Goal: Ask a question

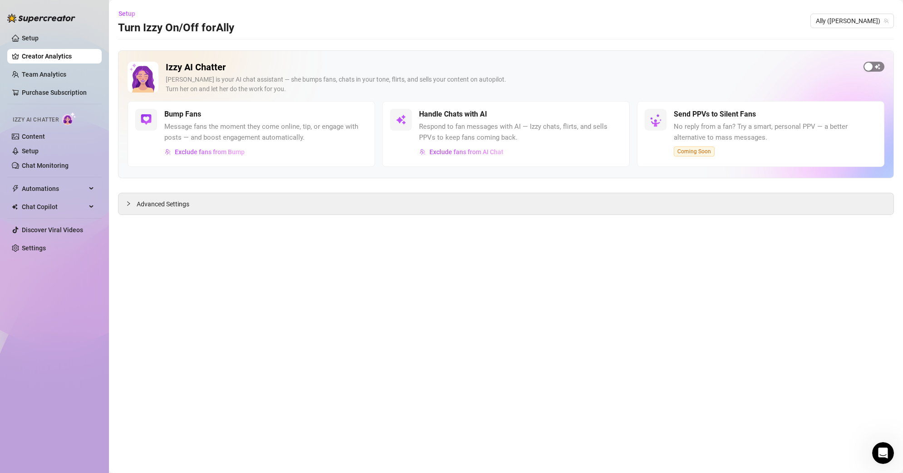
click at [868, 68] on div "button" at bounding box center [868, 67] width 8 height 8
click at [606, 114] on div "button" at bounding box center [607, 114] width 8 height 8
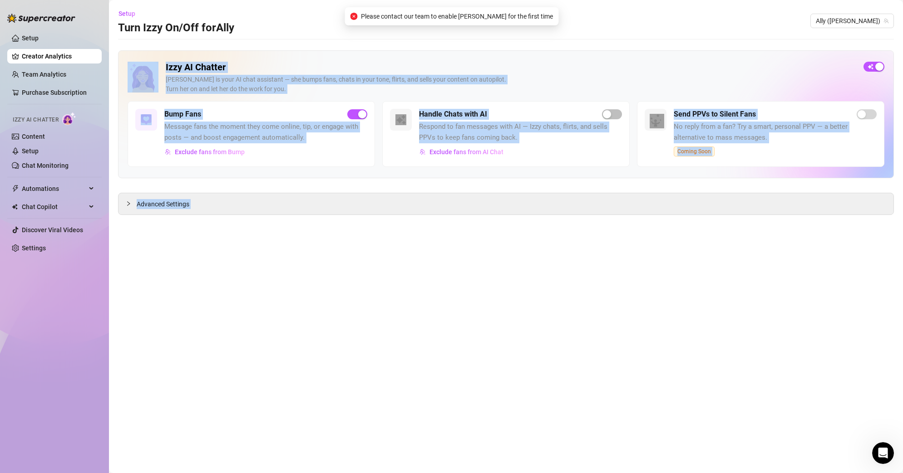
drag, startPoint x: 378, startPoint y: 15, endPoint x: 541, endPoint y: 14, distance: 163.4
click at [541, 14] on body "Setup Creator Analytics Team Analytics Purchase Subscription Izzy AI Chatter Co…" at bounding box center [451, 236] width 903 height 473
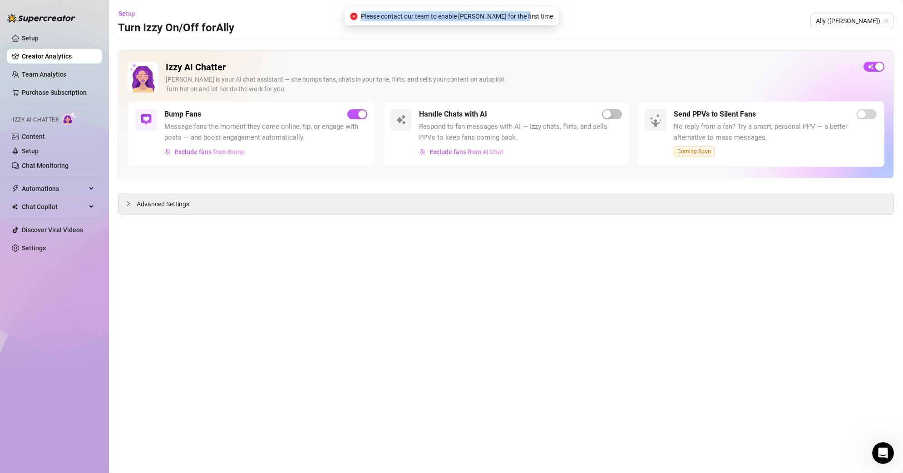
drag, startPoint x: 533, startPoint y: 16, endPoint x: 380, endPoint y: 18, distance: 153.0
click at [380, 18] on span "Please contact our team to enable [PERSON_NAME] for the first time" at bounding box center [457, 16] width 192 height 10
copy span "Please contact our team to enable [PERSON_NAME] for the first time"
click at [878, 448] on icon "Open Intercom Messenger" at bounding box center [881, 452] width 15 height 15
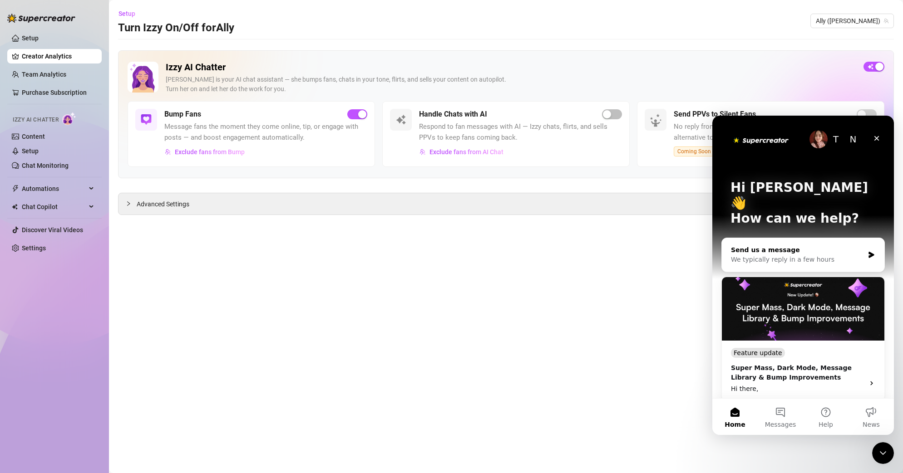
click at [771, 246] on div "Send us a message" at bounding box center [797, 251] width 133 height 10
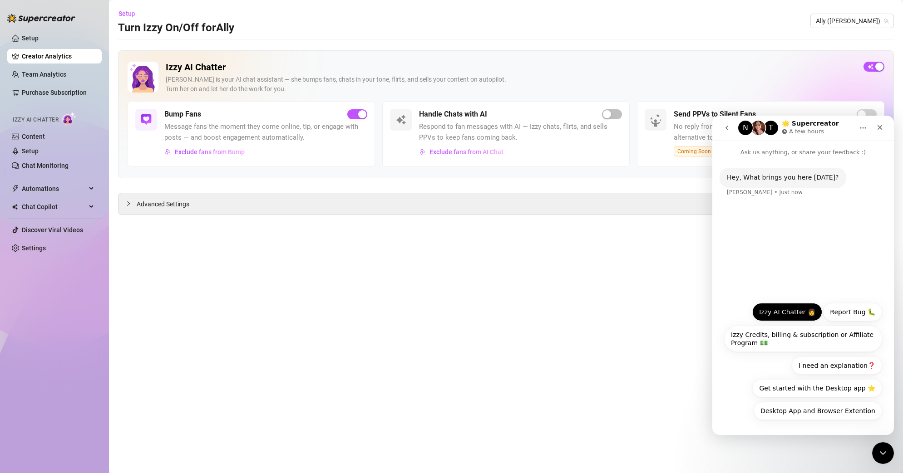
click at [782, 315] on button "Izzy AI Chatter 👩" at bounding box center [787, 312] width 70 height 18
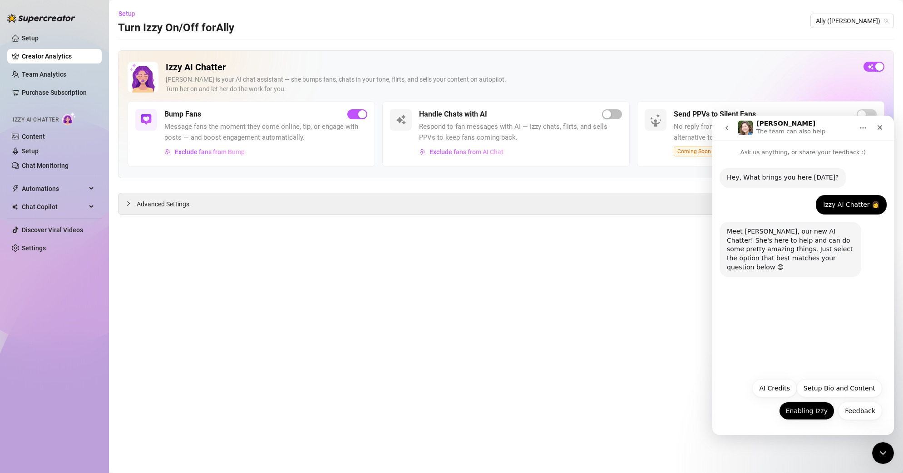
click at [817, 414] on button "Enabling Izzy" at bounding box center [806, 411] width 55 height 18
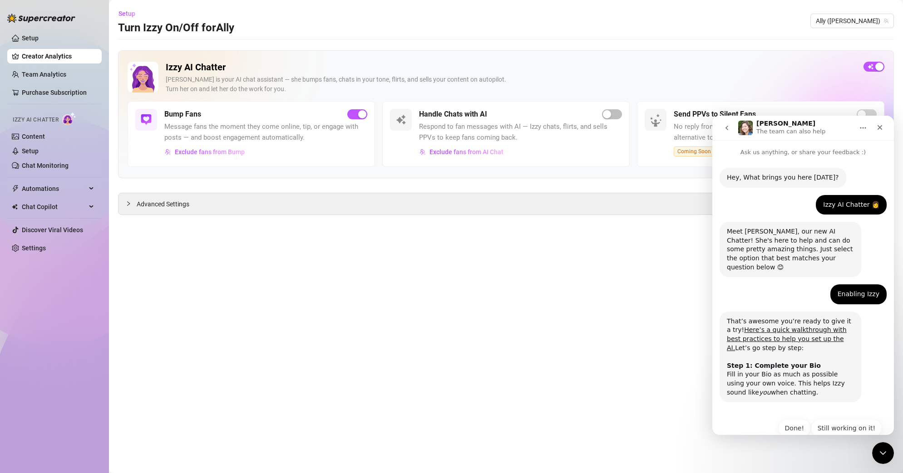
scroll to position [9, 0]
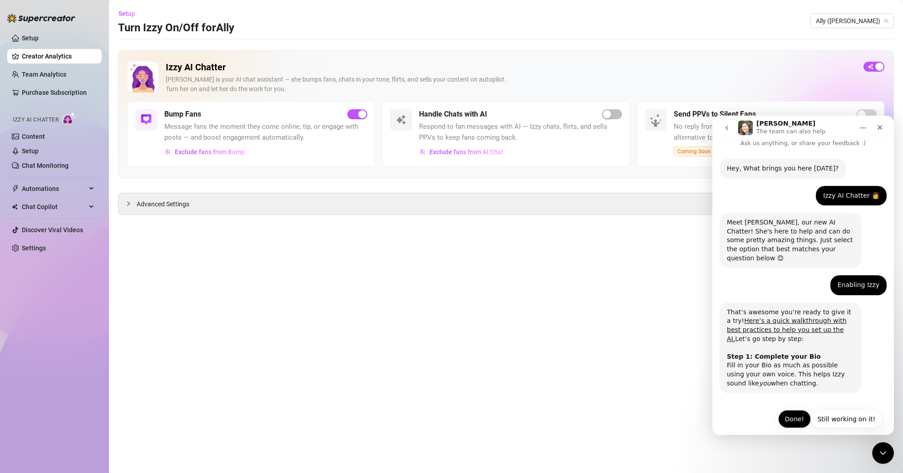
click at [787, 410] on button "Done!" at bounding box center [794, 419] width 33 height 18
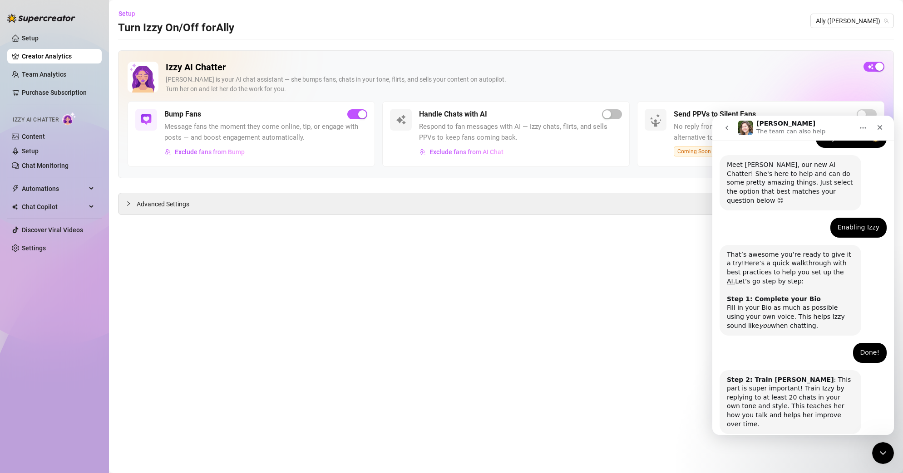
scroll to position [99, 0]
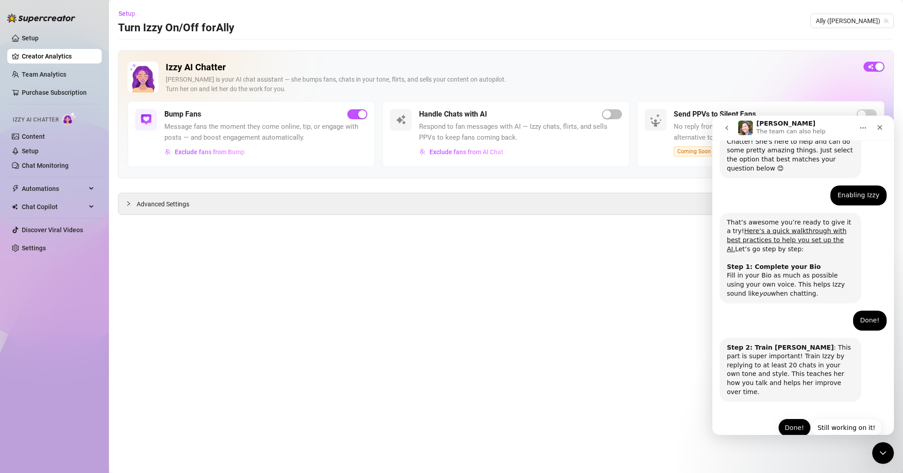
click at [788, 419] on button "Done!" at bounding box center [794, 428] width 33 height 18
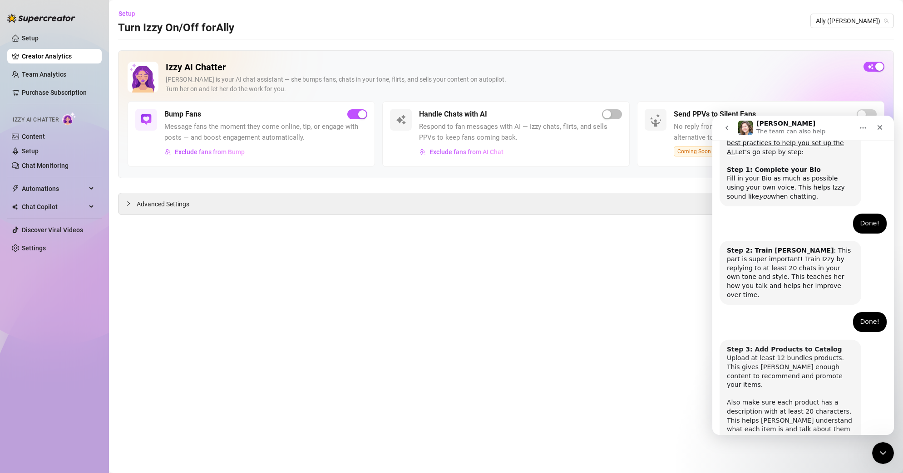
scroll to position [224, 0]
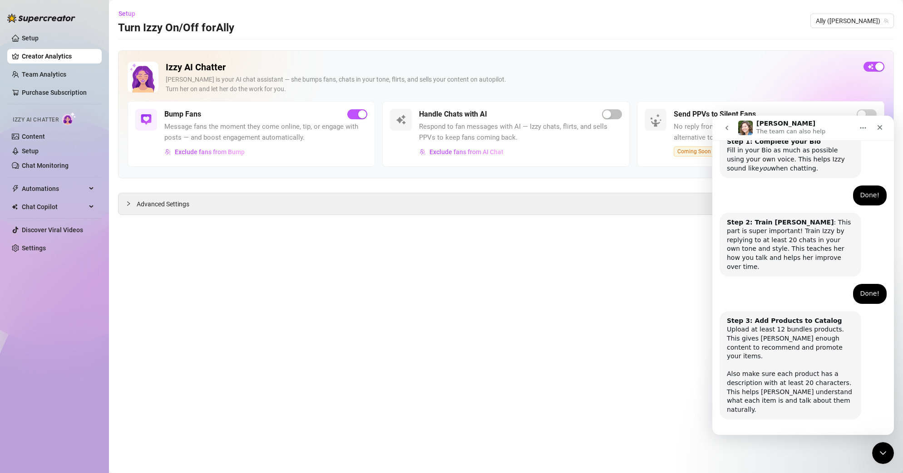
click at [786, 437] on button "Done!" at bounding box center [794, 446] width 33 height 18
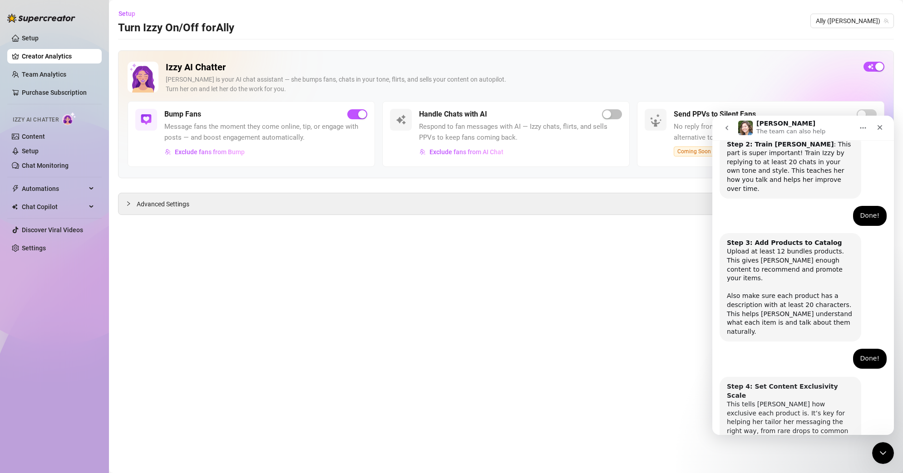
scroll to position [314, 0]
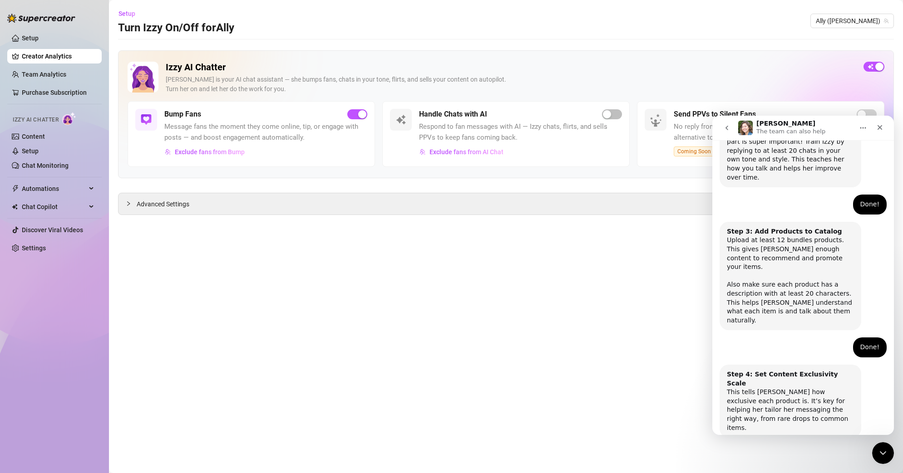
click at [792, 455] on button "Done!" at bounding box center [794, 464] width 33 height 18
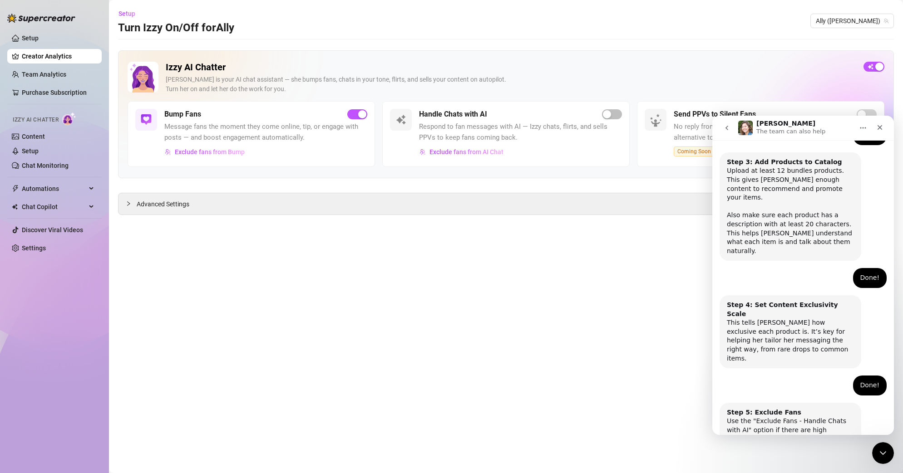
scroll to position [394, 0]
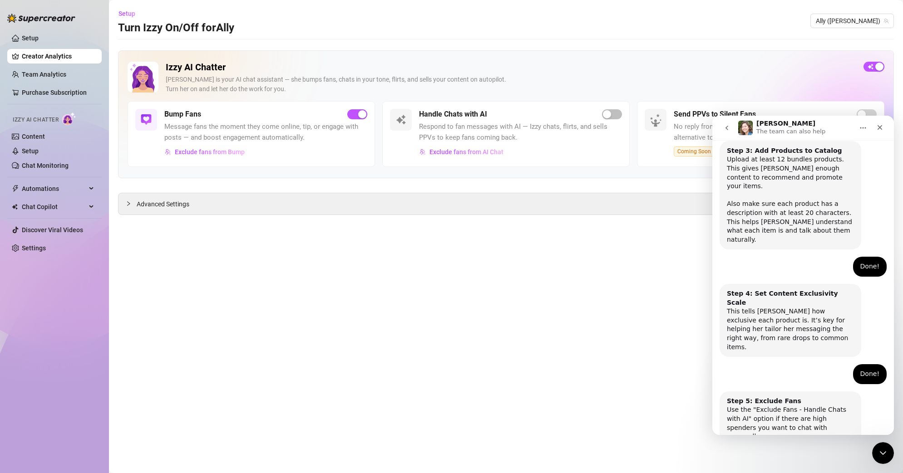
click at [790, 464] on button "Done!" at bounding box center [794, 473] width 33 height 18
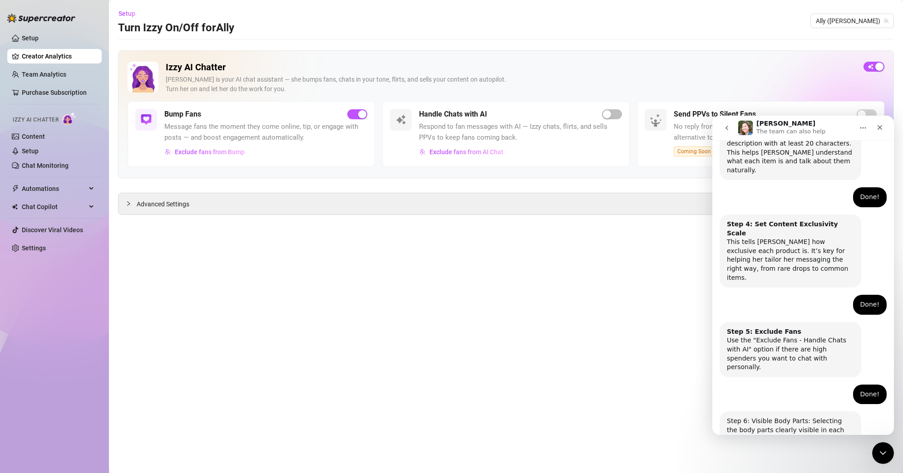
scroll to position [475, 0]
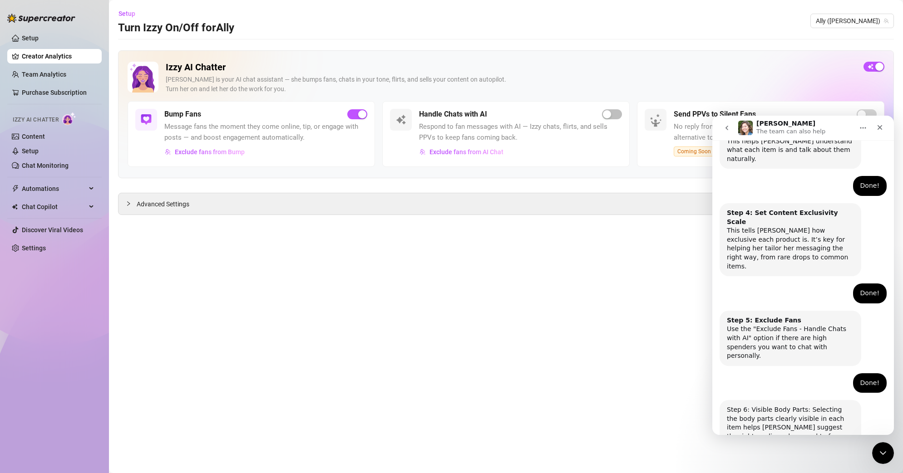
click at [790, 473] on button "Done!" at bounding box center [794, 482] width 33 height 18
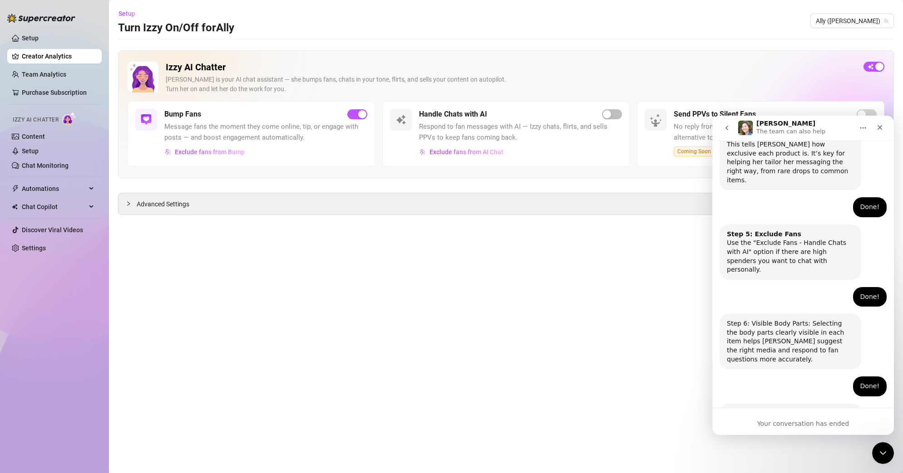
scroll to position [569, 0]
